Goal: Task Accomplishment & Management: Complete application form

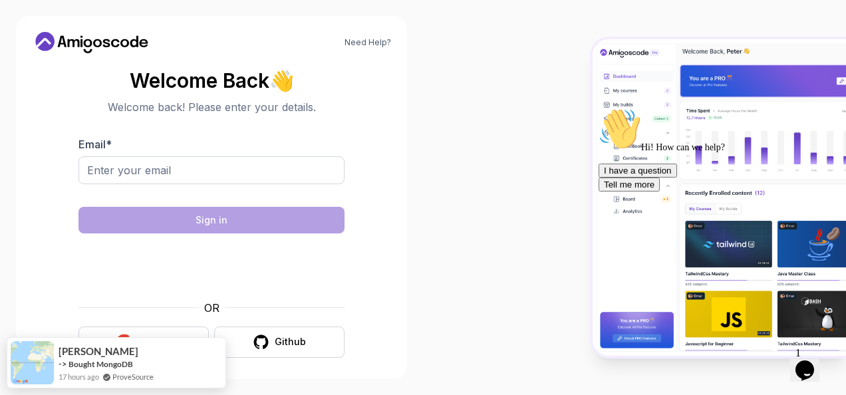
click at [429, 194] on div at bounding box center [634, 197] width 423 height 395
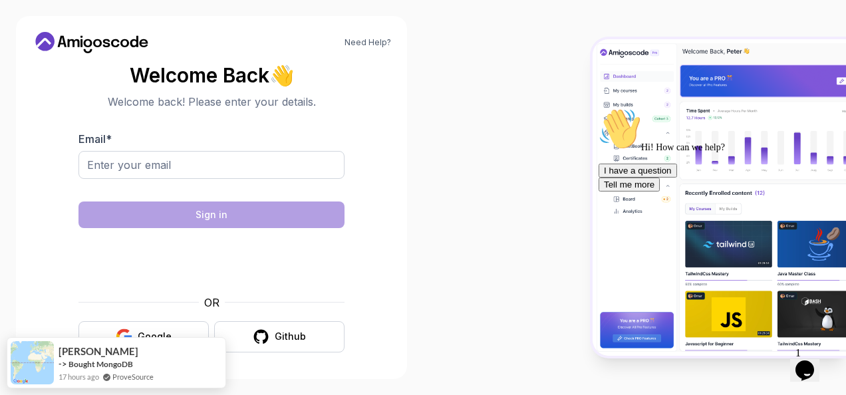
scroll to position [7, 0]
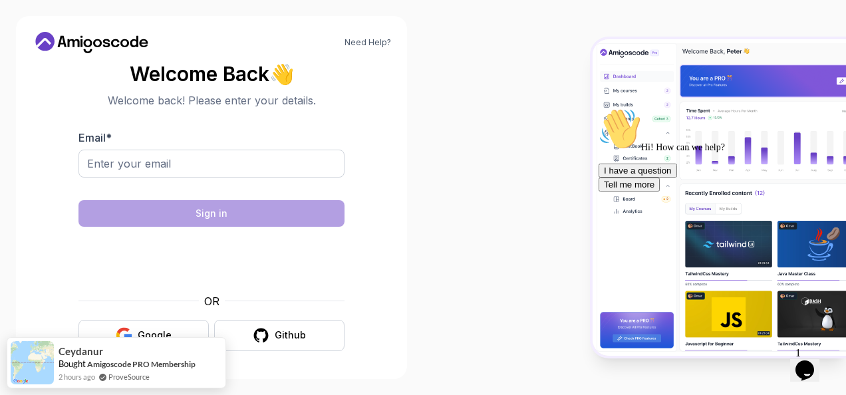
click at [590, 100] on body "Need Help? Welcome Back 👋 Welcome back! Please enter your details. Email * Sign…" at bounding box center [423, 197] width 846 height 395
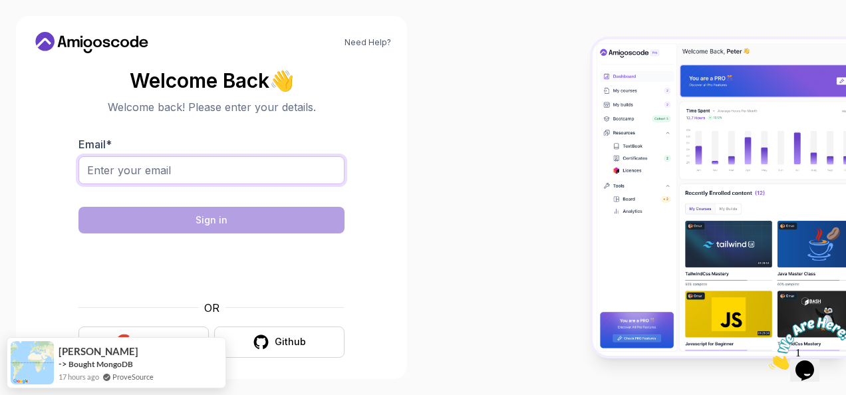
click at [275, 169] on input "Email *" at bounding box center [212, 170] width 266 height 28
click at [115, 169] on input "saber.bouazzi-ext@mousquetaires.com" at bounding box center [212, 170] width 266 height 28
drag, startPoint x: 302, startPoint y: 171, endPoint x: 71, endPoint y: 164, distance: 231.0
click at [71, 164] on section "Welcome Back 👋 Welcome back! Please enter your details. Email * saber.bouazzi-e…" at bounding box center [211, 214] width 359 height 315
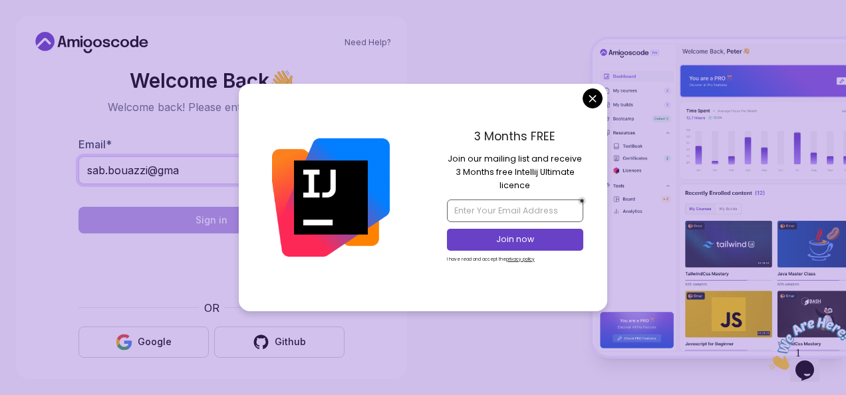
type input "sab.bouazzi@gma"
click at [484, 212] on input "email" at bounding box center [515, 211] width 136 height 23
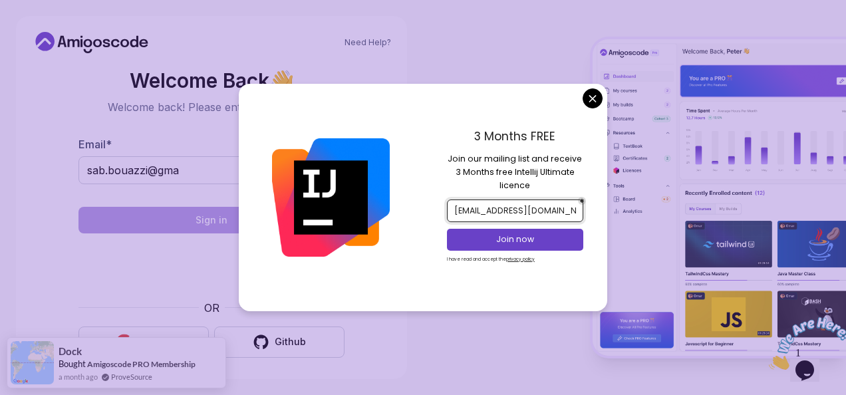
click at [478, 209] on input "saber.bouazzi-ext@mousquetaires.com" at bounding box center [515, 211] width 136 height 23
drag, startPoint x: 511, startPoint y: 210, endPoint x: 644, endPoint y: 210, distance: 133.1
click at [644, 210] on body "Need Help? Welcome Back 👋 Welcome back! Please enter your details. Email * sab.…" at bounding box center [423, 197] width 846 height 395
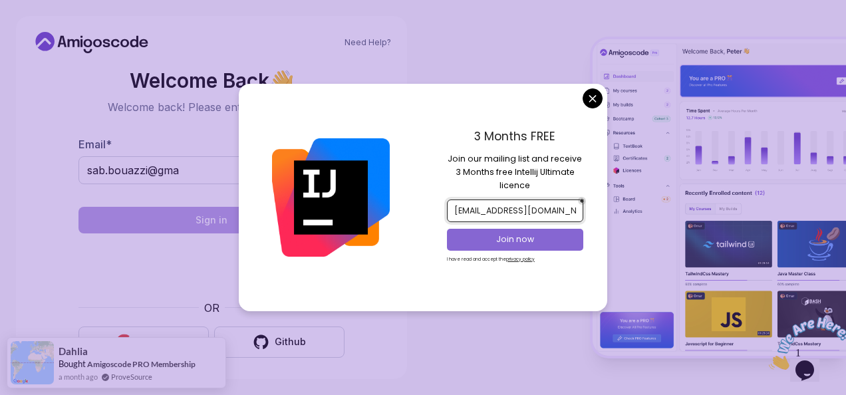
type input "[EMAIL_ADDRESS][DOMAIN_NAME]"
click at [495, 240] on p "Join now" at bounding box center [515, 240] width 110 height 12
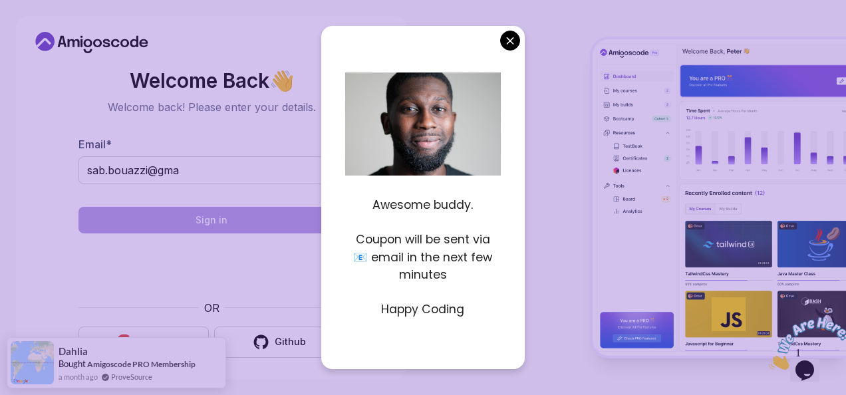
click at [507, 39] on body "Need Help? Welcome Back 👋 Welcome back! Please enter your details. Email * sab.…" at bounding box center [423, 197] width 846 height 395
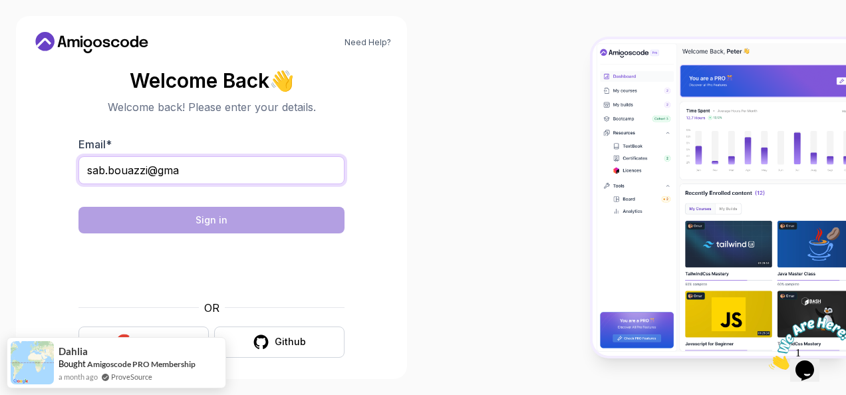
click at [204, 176] on input "sab.bouazzi@gma" at bounding box center [212, 170] width 266 height 28
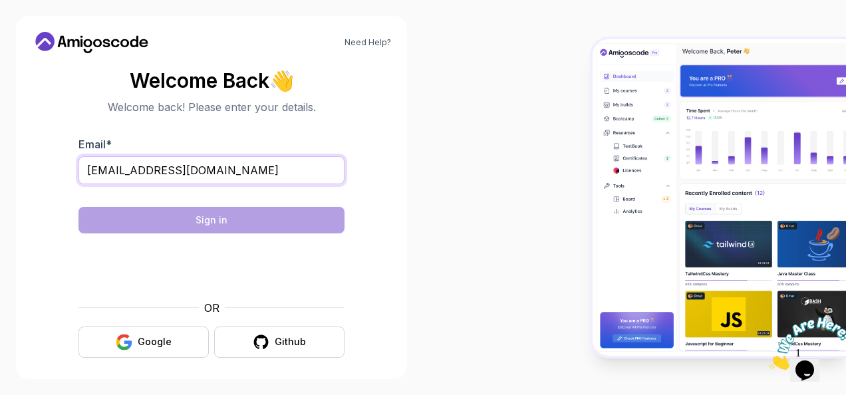
type input "[EMAIL_ADDRESS][DOMAIN_NAME]"
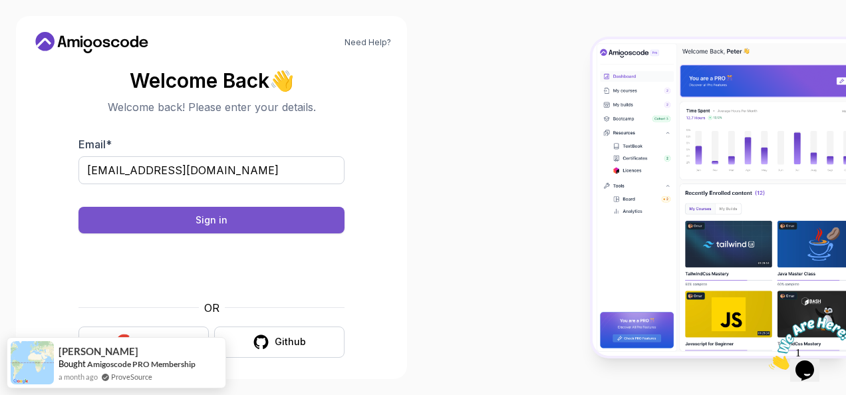
click at [249, 217] on button "Sign in" at bounding box center [212, 220] width 266 height 27
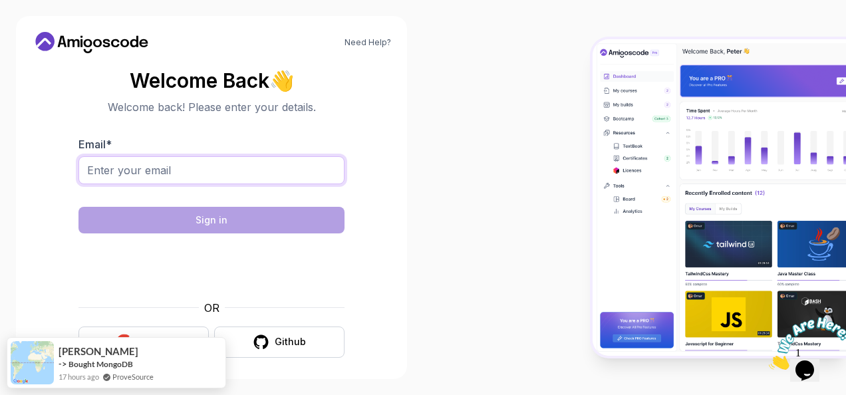
click at [274, 169] on input "Email *" at bounding box center [212, 170] width 266 height 28
type input "[EMAIL_ADDRESS][DOMAIN_NAME]"
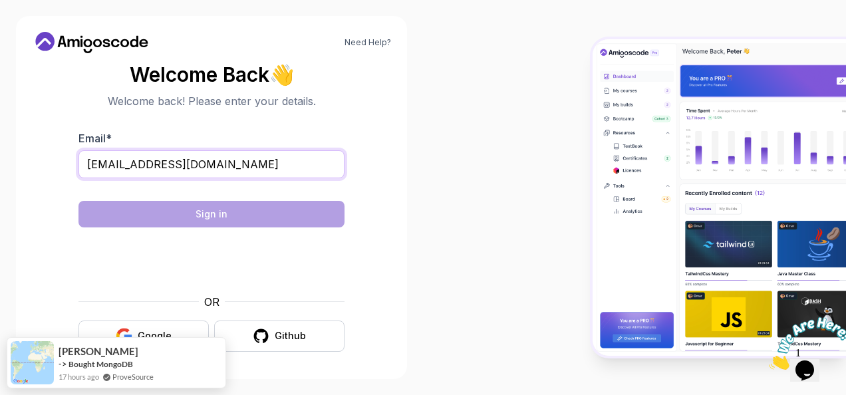
scroll to position [7, 0]
